Goal: Information Seeking & Learning: Check status

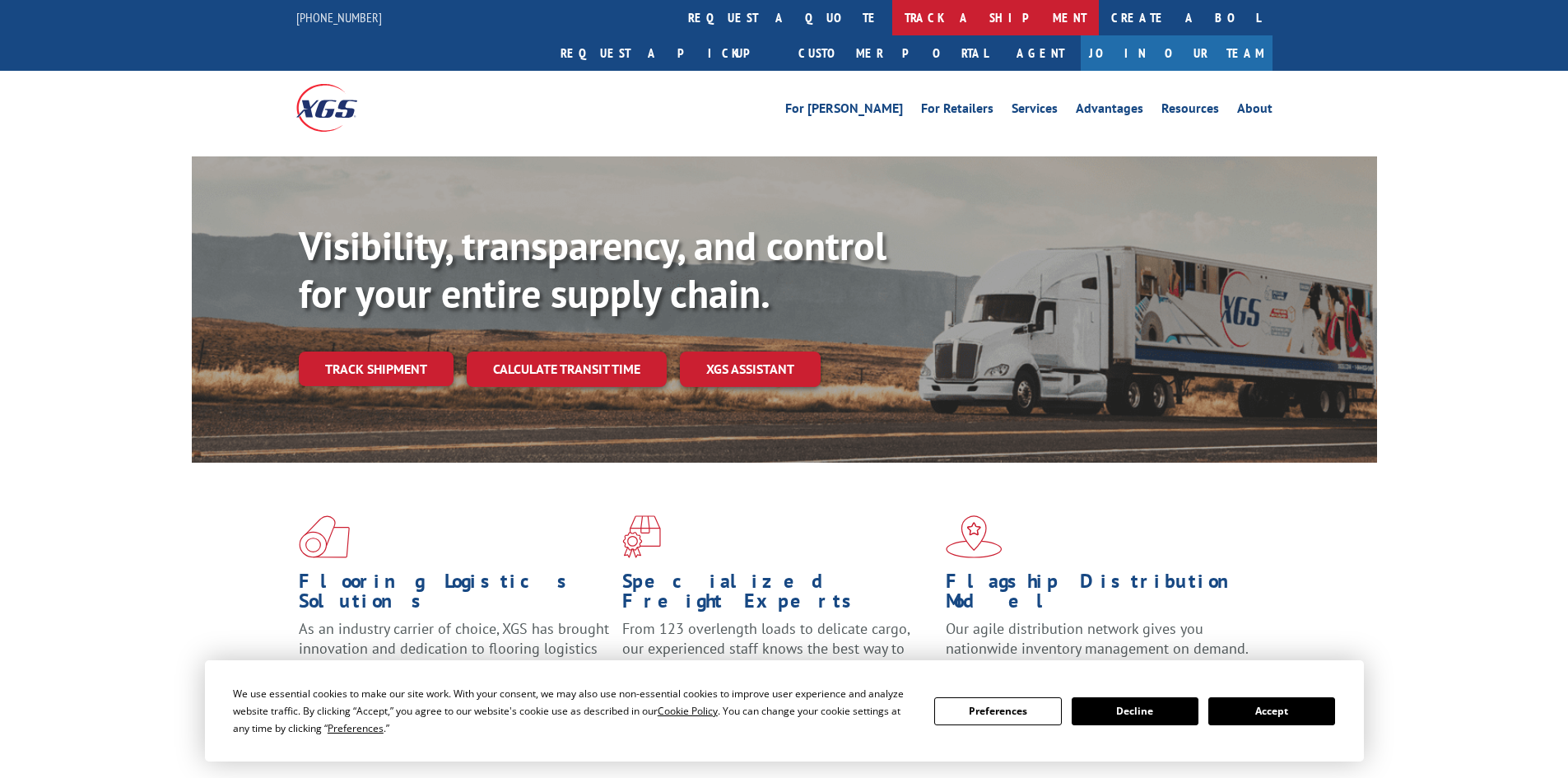
click at [892, 20] on link "track a shipment" at bounding box center [995, 17] width 206 height 35
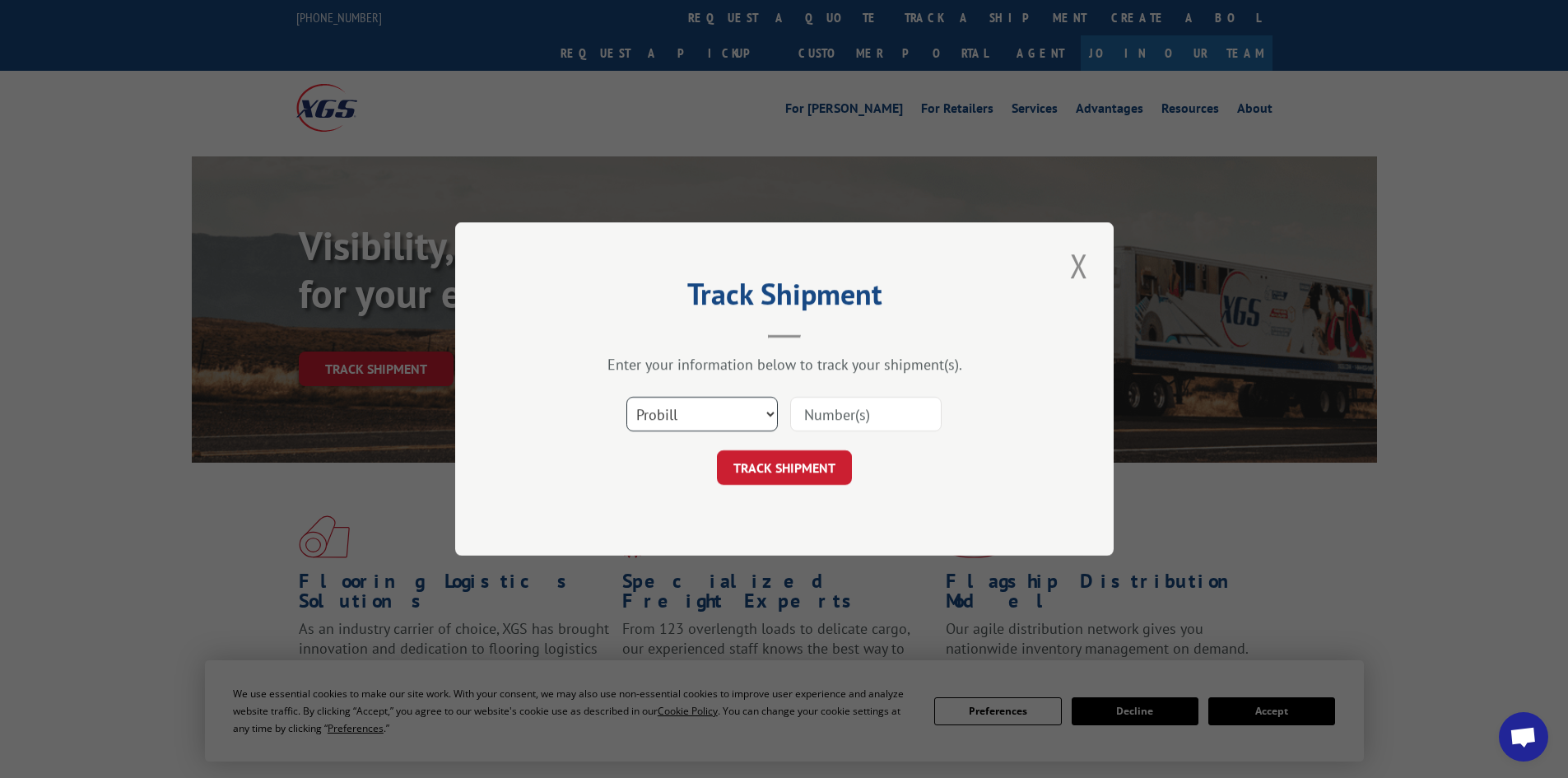
click at [770, 411] on select "Select category... Probill BOL PO" at bounding box center [701, 414] width 151 height 35
select select "bol"
click at [626, 397] on select "Select category... Probill BOL PO" at bounding box center [701, 414] width 151 height 35
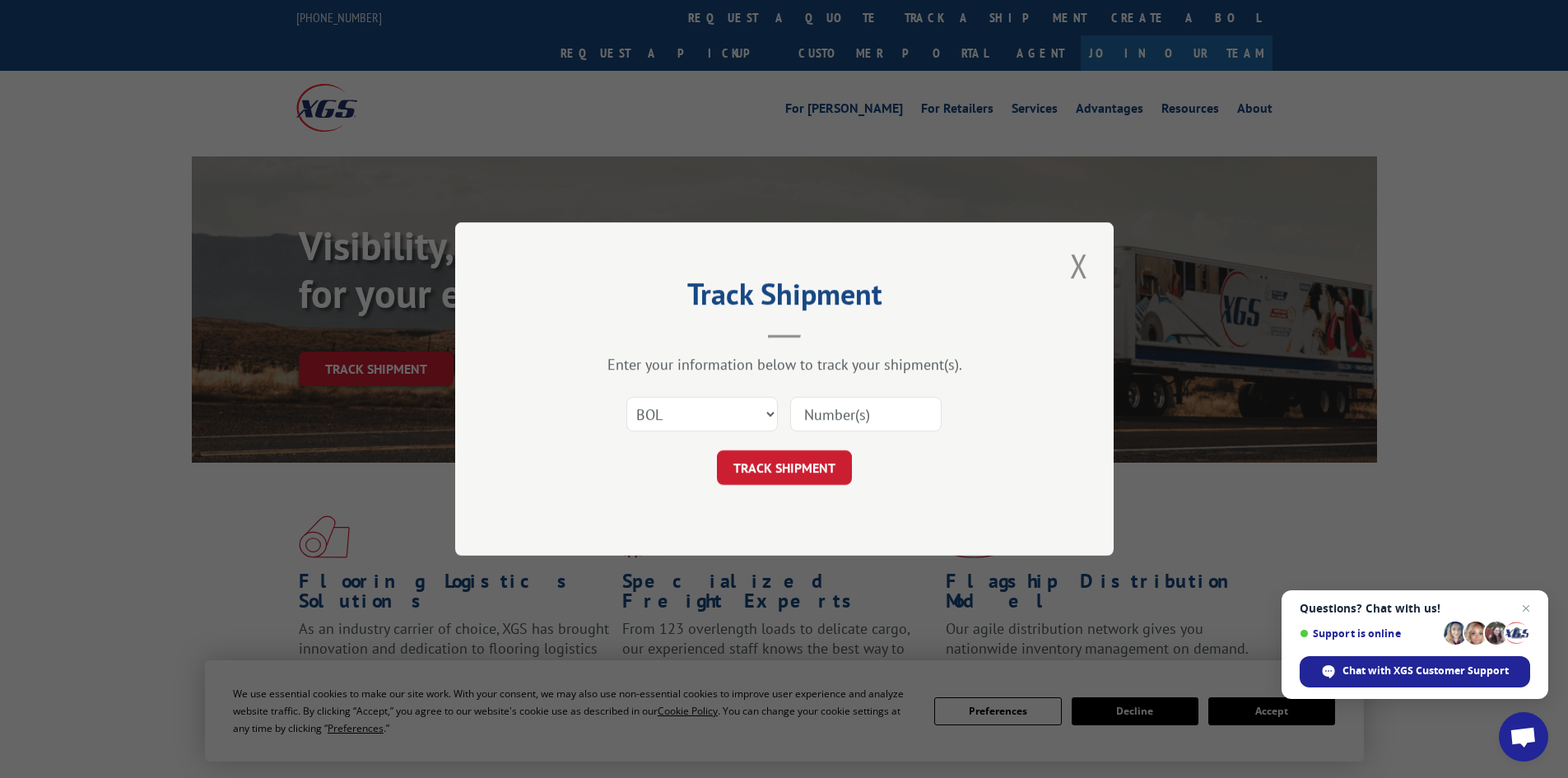
click at [830, 415] on input at bounding box center [866, 414] width 151 height 35
paste input "4913997"
type input "4913997"
click at [816, 468] on button "TRACK SHIPMENT" at bounding box center [784, 468] width 135 height 35
